Goal: Transaction & Acquisition: Obtain resource

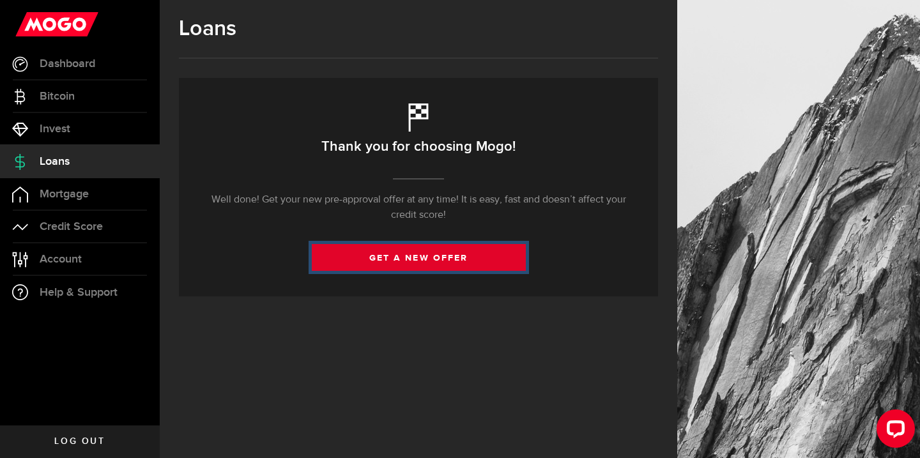
click at [379, 257] on link "get a new offer" at bounding box center [419, 257] width 214 height 27
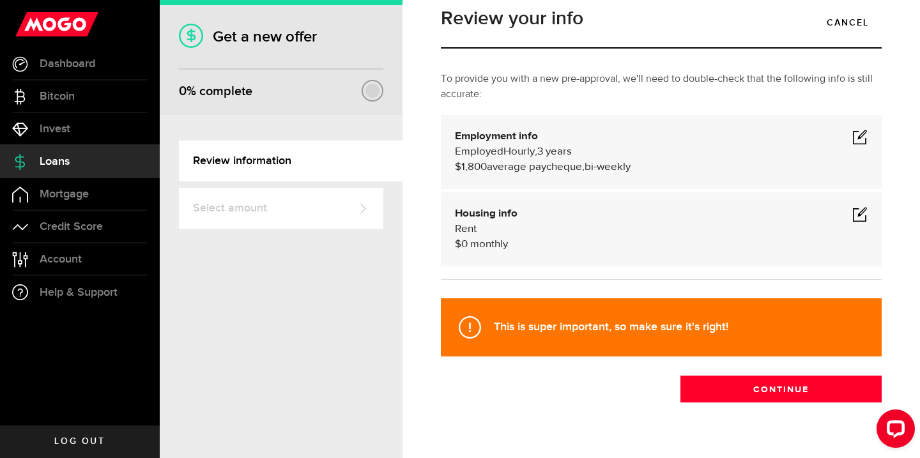
scroll to position [29, 0]
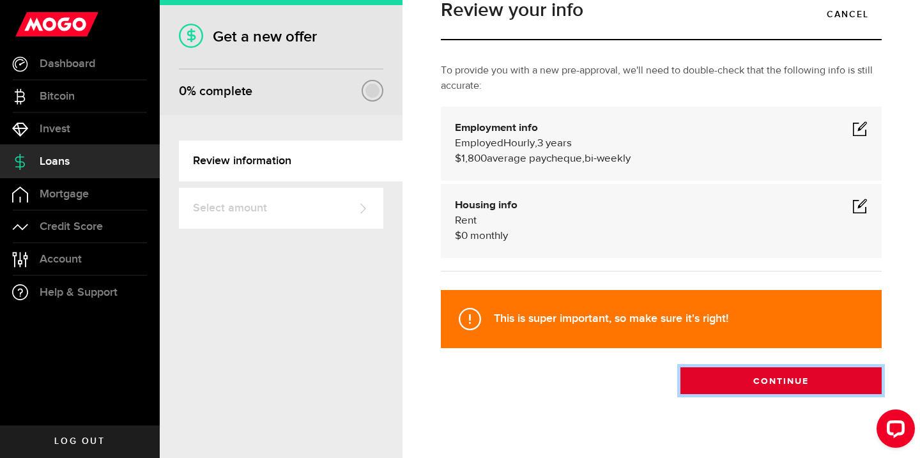
click at [705, 382] on button "Continue" at bounding box center [780, 380] width 201 height 27
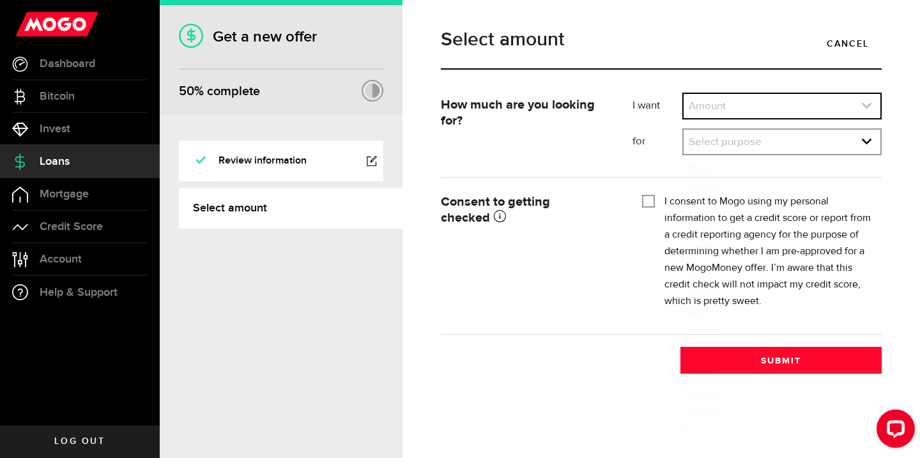
click at [723, 110] on link "expand select" at bounding box center [781, 106] width 197 height 24
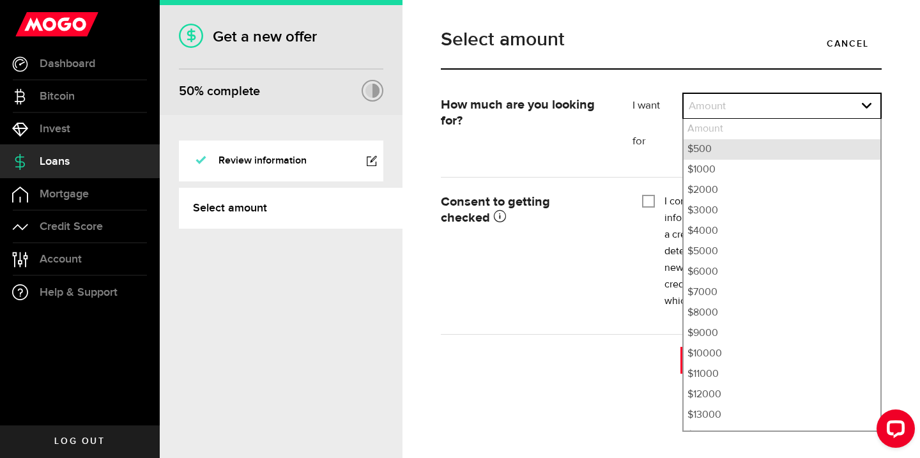
click at [720, 150] on li "$500" at bounding box center [781, 149] width 197 height 20
select select "500"
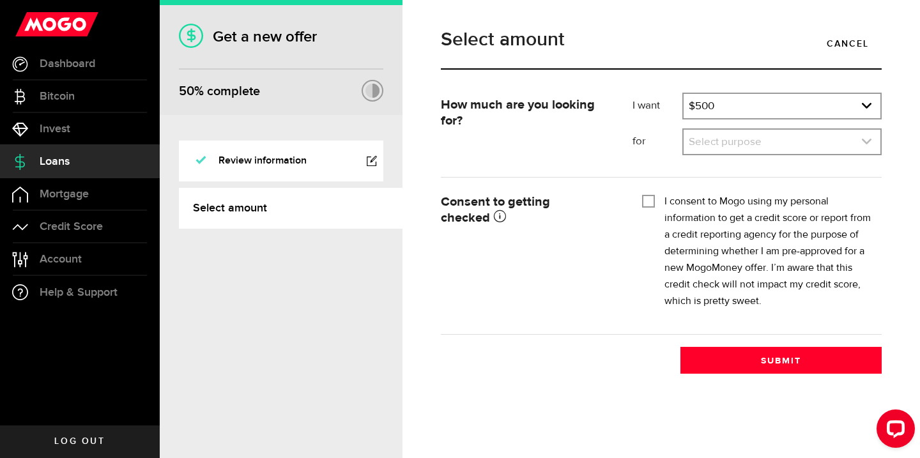
click at [720, 144] on link "expand select" at bounding box center [781, 142] width 197 height 24
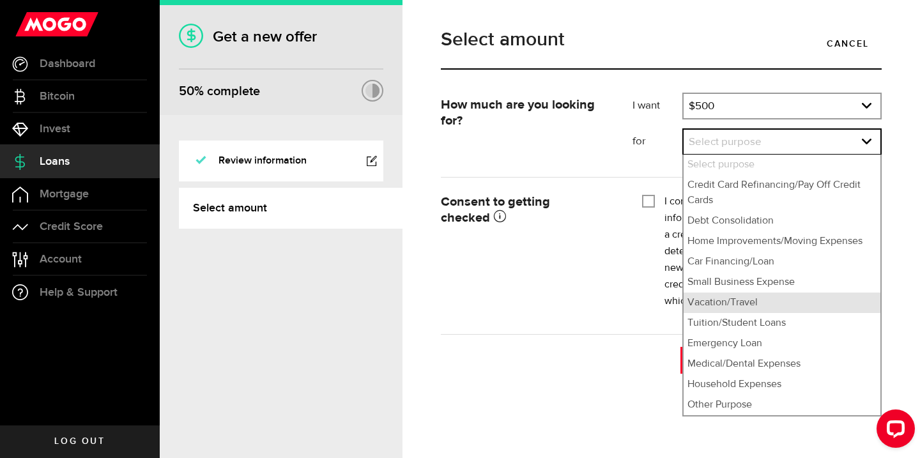
click at [732, 301] on li "Vacation/Travel" at bounding box center [781, 302] width 197 height 20
select select "Vacation/Travel"
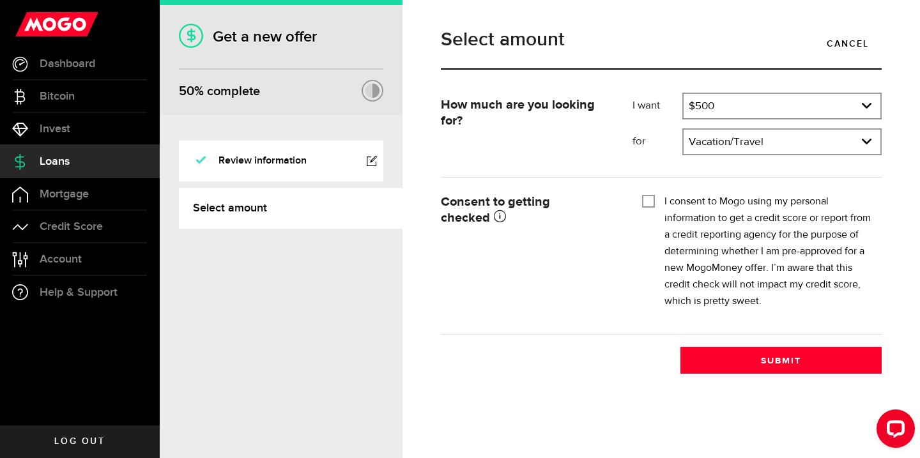
click at [649, 193] on input "I consent to Mogo using my personal information to get a credit score or report…" at bounding box center [648, 199] width 13 height 13
checkbox input "true"
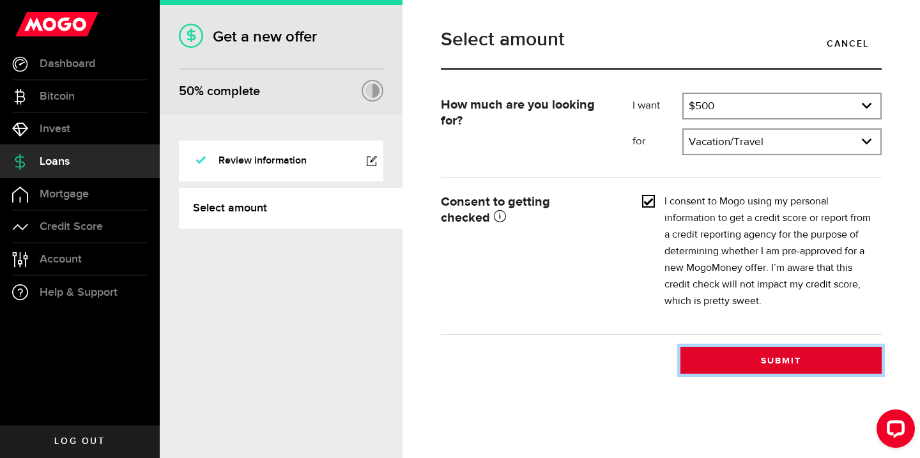
click at [732, 354] on button "Submit" at bounding box center [780, 360] width 201 height 27
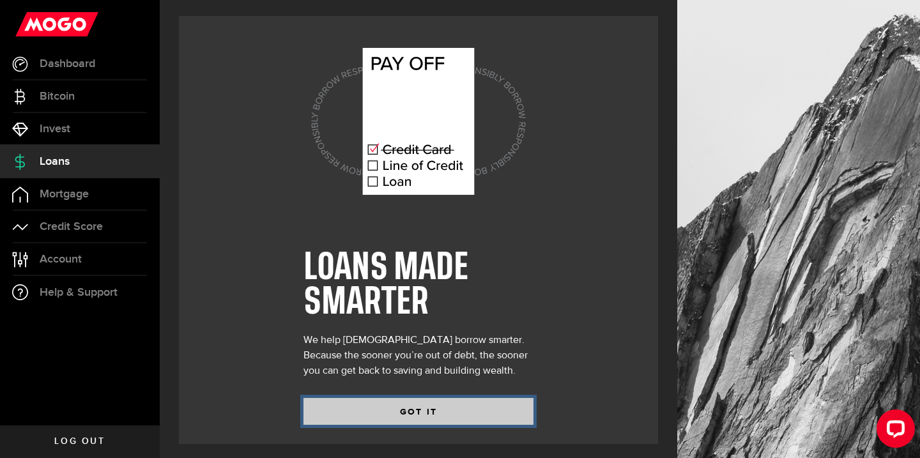
click at [420, 417] on button "GOT IT" at bounding box center [418, 411] width 230 height 27
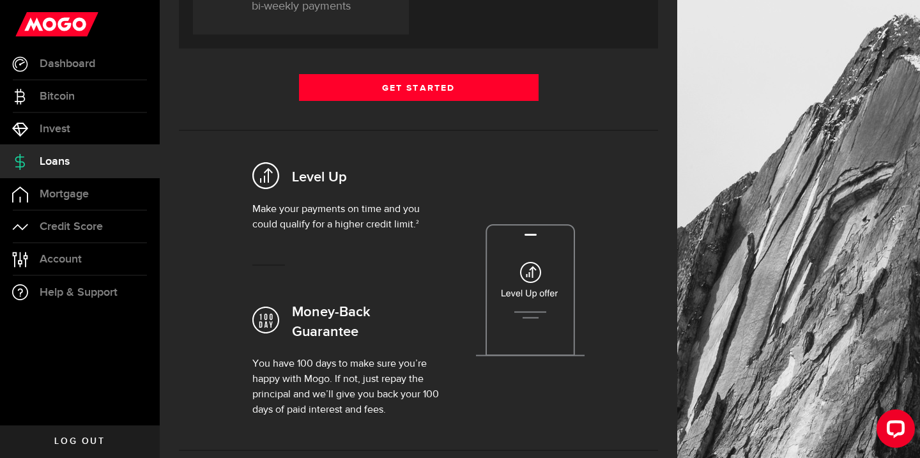
scroll to position [155, 0]
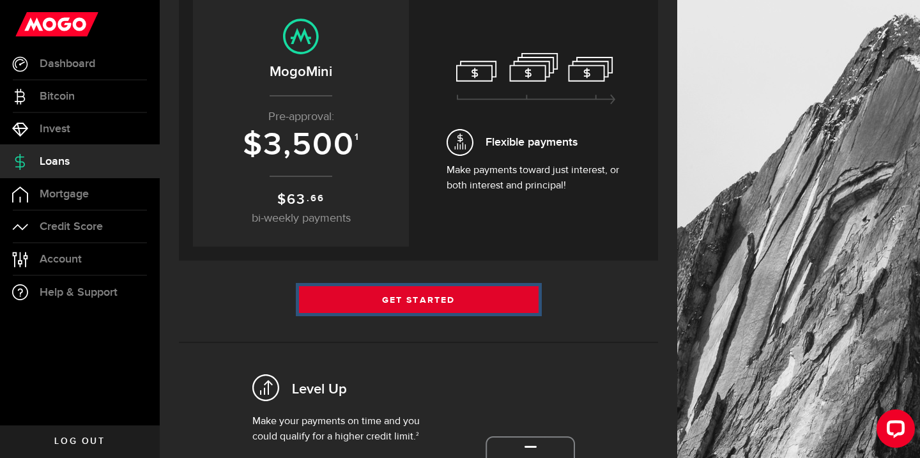
click at [403, 310] on link "Get Started" at bounding box center [418, 299] width 239 height 27
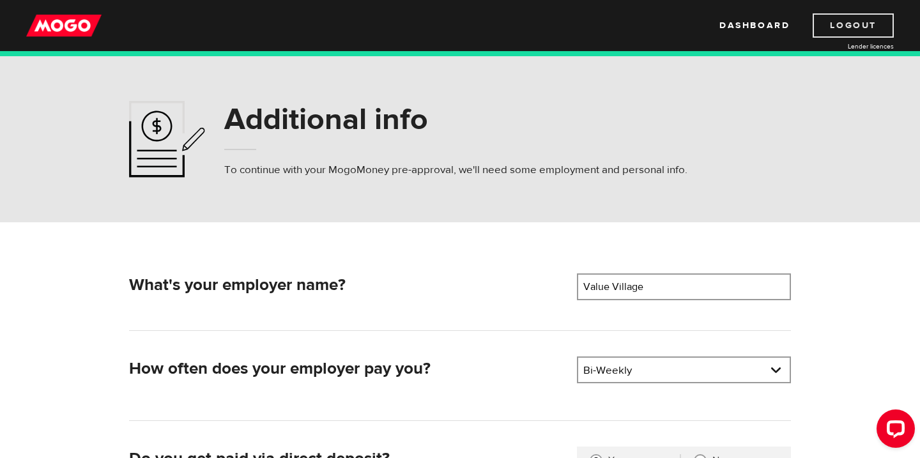
click at [823, 20] on link "Logout" at bounding box center [852, 25] width 81 height 24
